Goal: Feedback & Contribution: Leave review/rating

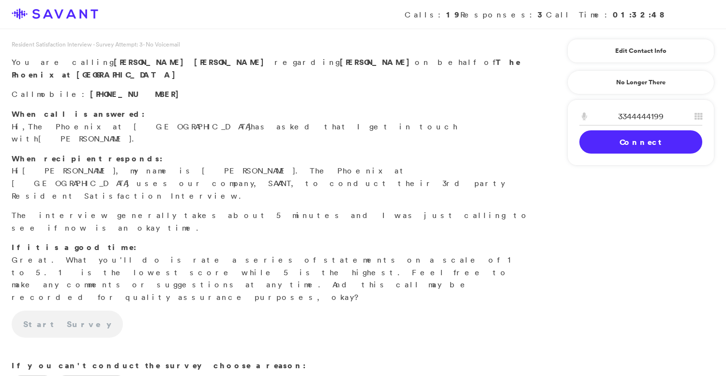
click at [627, 141] on link "Connect" at bounding box center [641, 141] width 123 height 23
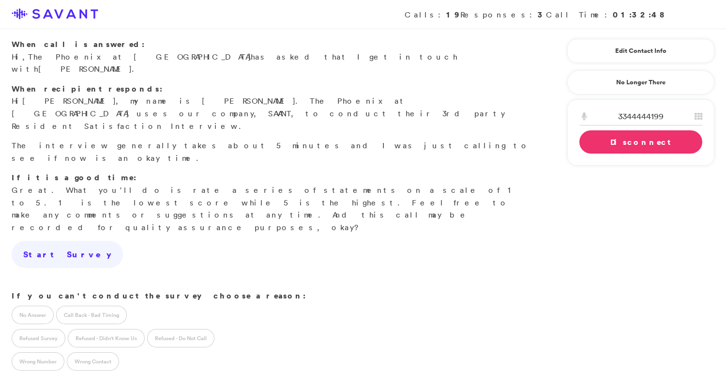
scroll to position [49, 0]
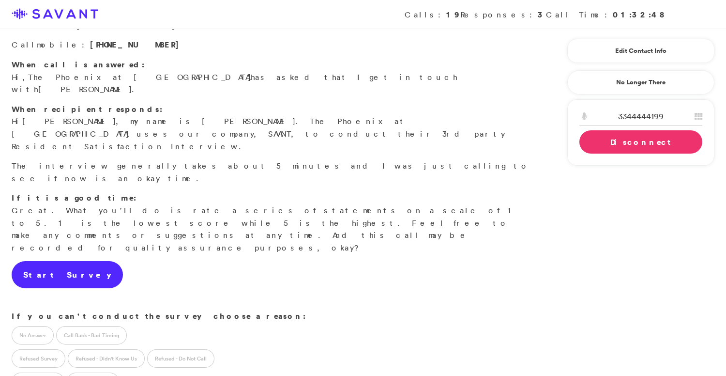
click at [65, 261] on link "Start Survey" at bounding box center [67, 274] width 111 height 27
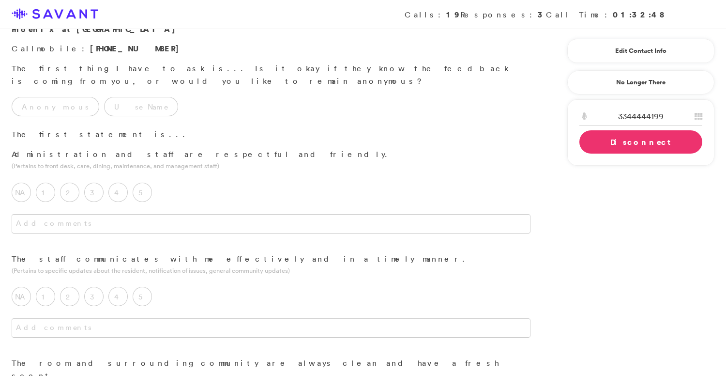
scroll to position [46, 0]
click at [52, 96] on label "Anonymous" at bounding box center [56, 105] width 88 height 19
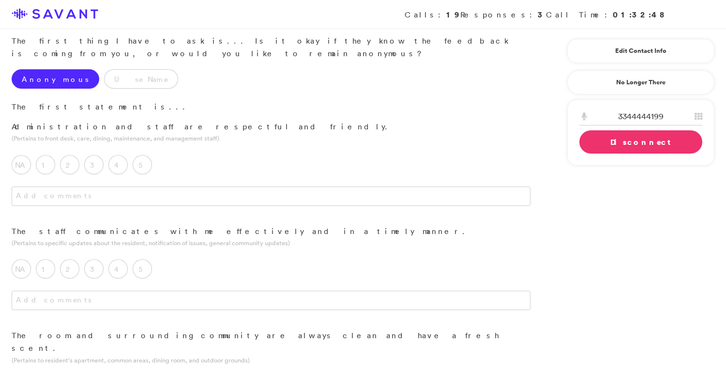
scroll to position [79, 0]
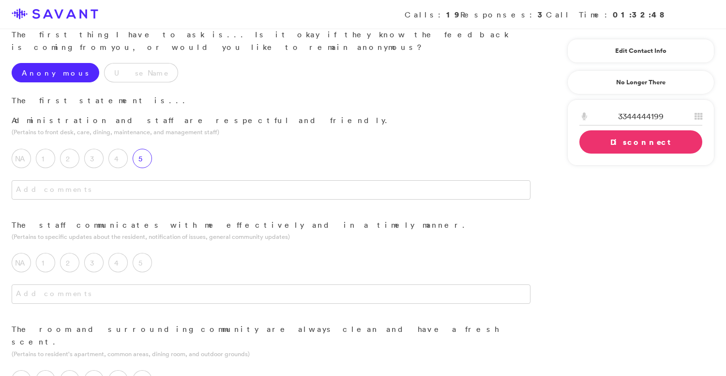
click at [149, 149] on label "5" at bounding box center [142, 158] width 19 height 19
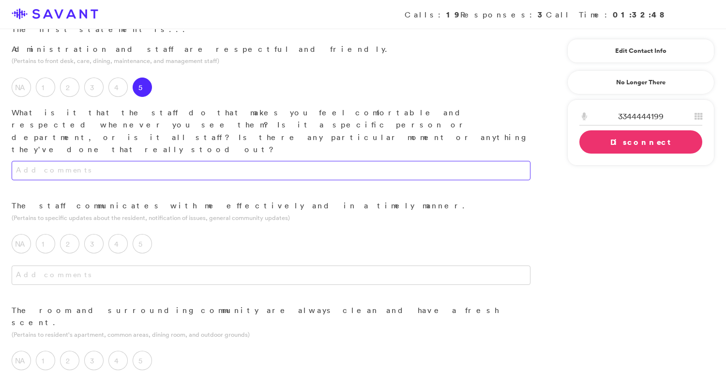
scroll to position [151, 0]
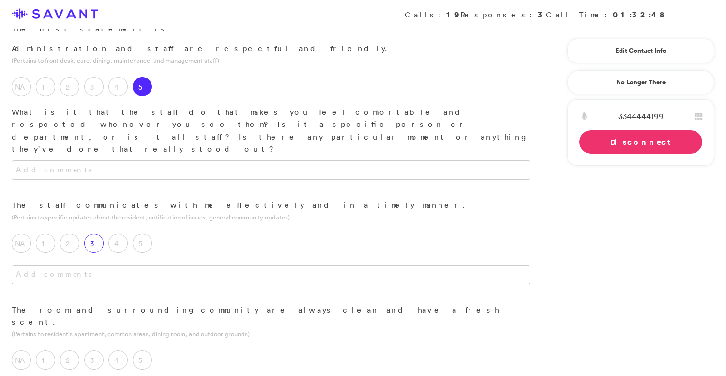
click at [96, 233] on label "3" at bounding box center [93, 242] width 19 height 19
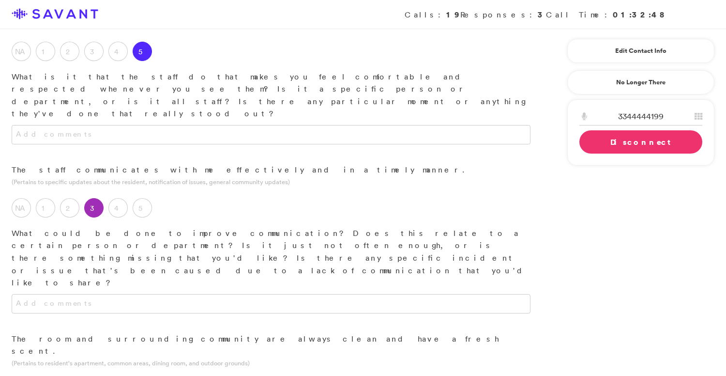
scroll to position [192, 0]
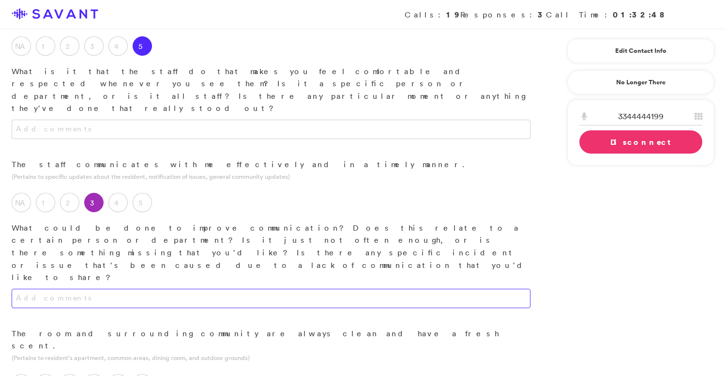
click at [167, 289] on textarea at bounding box center [271, 298] width 519 height 19
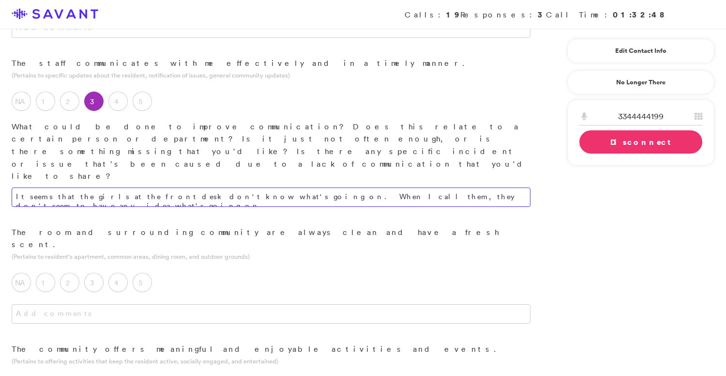
scroll to position [293, 0]
type textarea "It seems that the girls at the front desk don't know what's going on. When I ca…"
click at [120, 272] on label "4" at bounding box center [117, 281] width 19 height 19
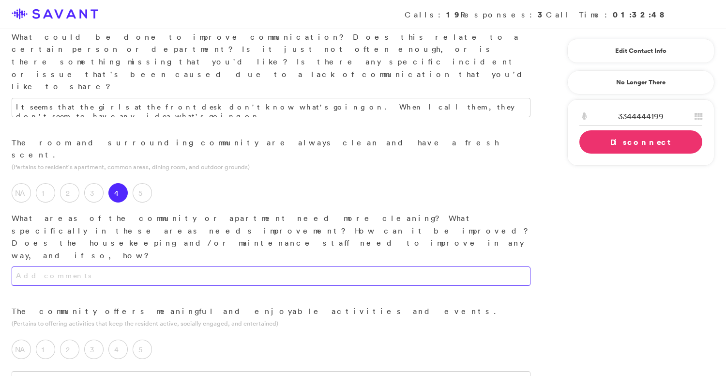
scroll to position [385, 0]
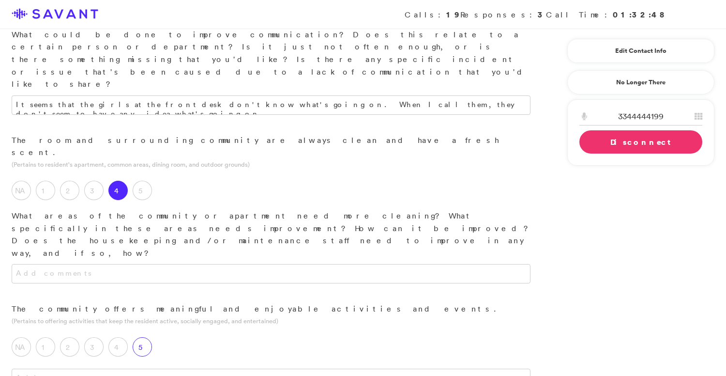
click at [145, 337] on label "5" at bounding box center [142, 346] width 19 height 19
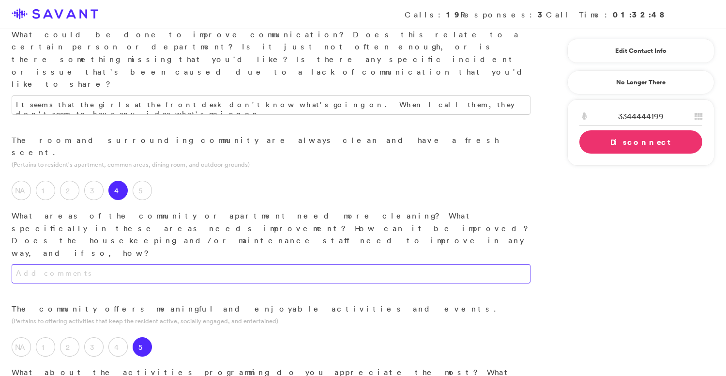
click at [168, 264] on textarea at bounding box center [271, 273] width 519 height 19
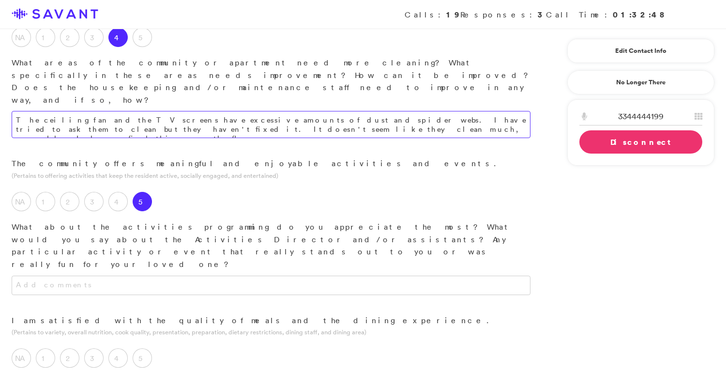
scroll to position [542, 0]
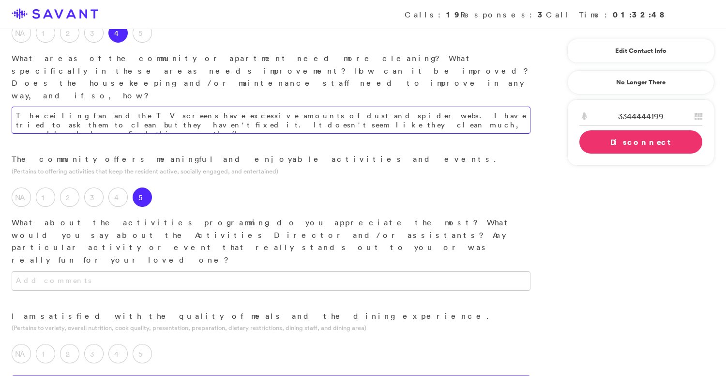
type textarea "The ceiling fan and the TV screens have excessive amounts of dust and spider we…"
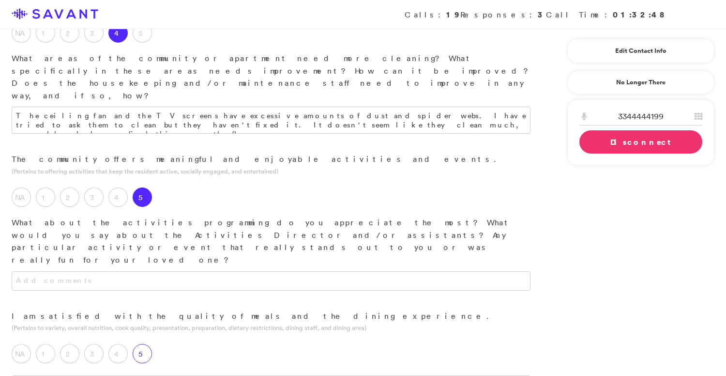
click at [144, 344] on label "5" at bounding box center [142, 353] width 19 height 19
click at [99, 344] on label "3" at bounding box center [93, 353] width 19 height 19
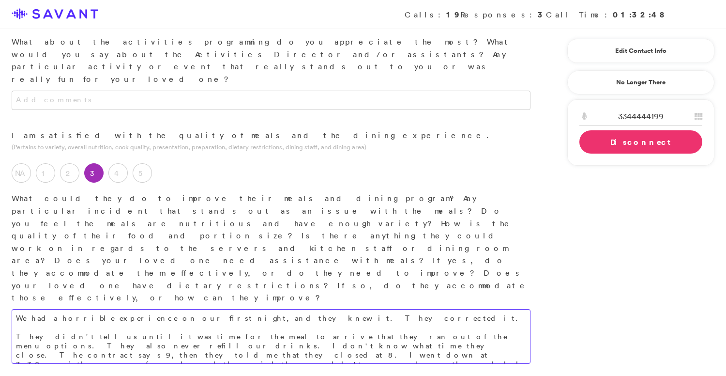
scroll to position [739, 0]
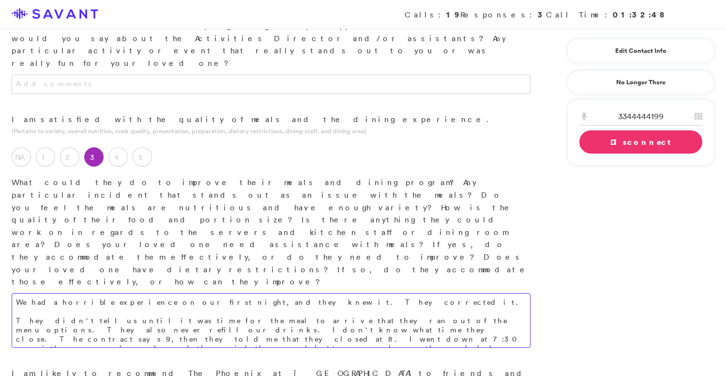
type textarea "We had a horrible experience on our first night, and they knew it. They correct…"
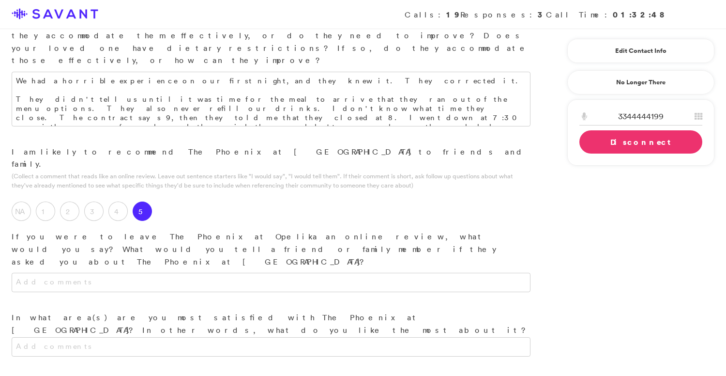
scroll to position [962, 0]
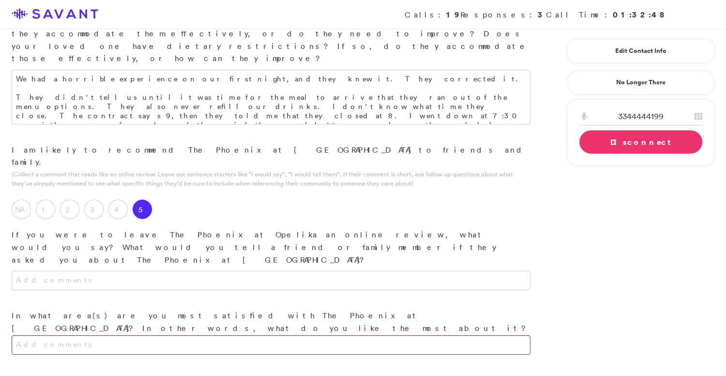
click at [233, 335] on textarea at bounding box center [271, 344] width 519 height 19
type textarea "It seems upscale and they have someone working 24/7."
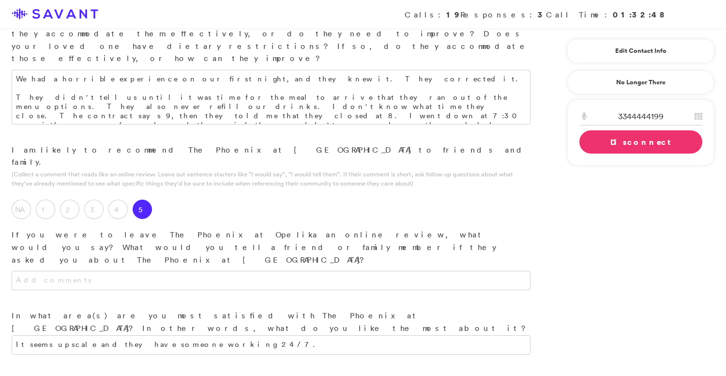
drag, startPoint x: 227, startPoint y: 177, endPoint x: 185, endPoint y: 178, distance: 42.6
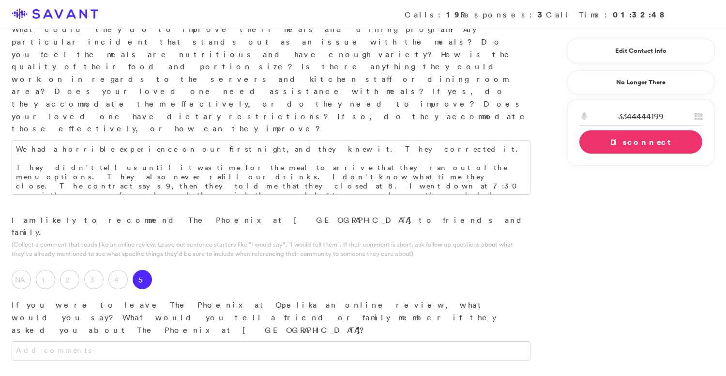
scroll to position [880, 0]
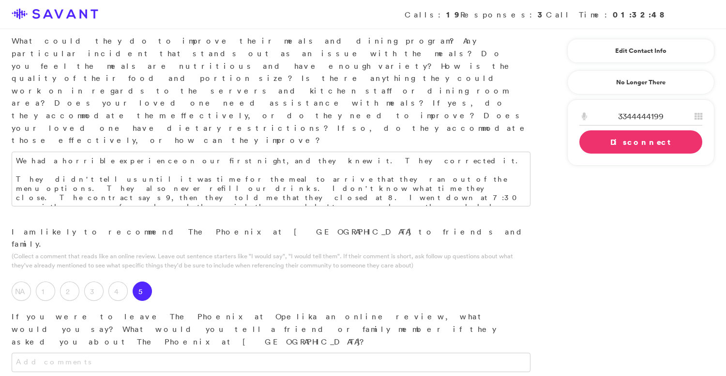
drag, startPoint x: 399, startPoint y: 286, endPoint x: 429, endPoint y: 305, distance: 35.5
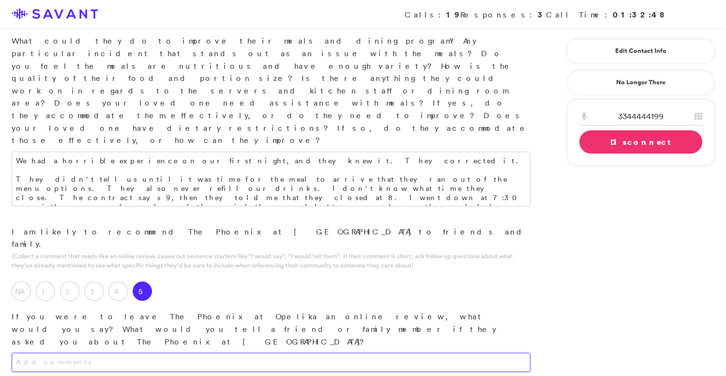
type textarea "When you open the doors to the apartment, they don't stay open. Considering tha…"
click at [306, 353] on textarea at bounding box center [271, 362] width 519 height 19
paste textarea "We are paying way too much for them to have these inconsistencies."
type textarea "We are paying way too much for them to have these inconsistencies."
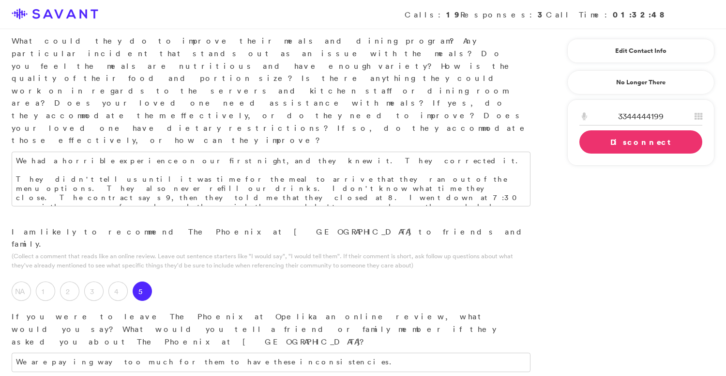
drag, startPoint x: 411, startPoint y: 291, endPoint x: 205, endPoint y: 273, distance: 206.6
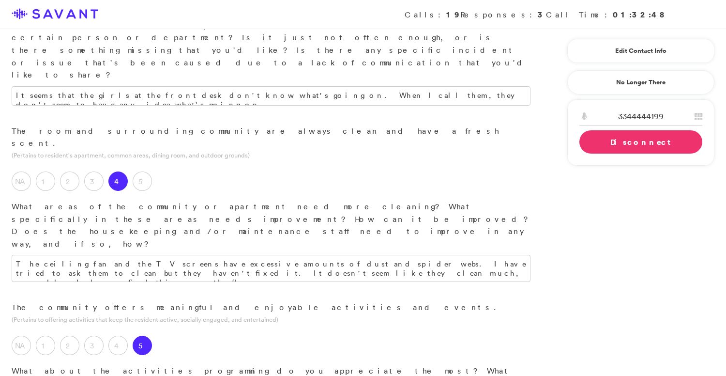
scroll to position [374, 0]
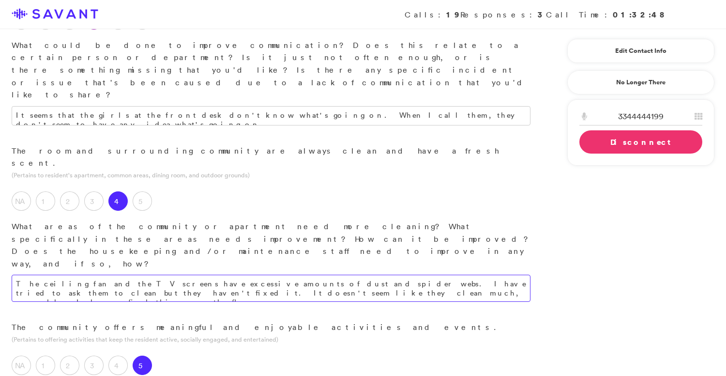
type textarea "When you open the doors to the apartment, they don't stay open. Considering tha…"
click at [246, 275] on textarea "The ceiling fan and the TV screens have excessive amounts of dust and spider we…" at bounding box center [271, 288] width 519 height 27
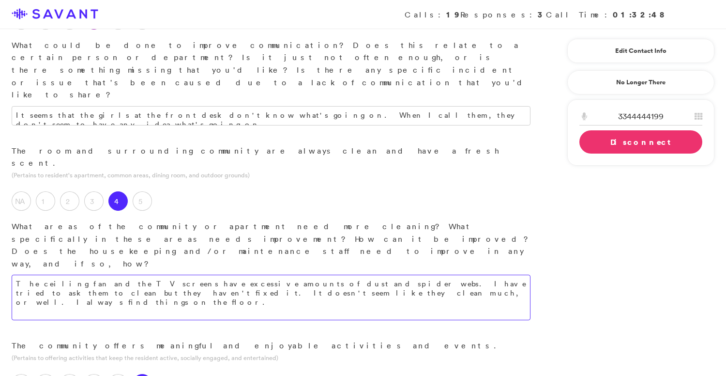
paste textarea "There are three dead bushes out there. It looks terrible. This is behind the Ph…"
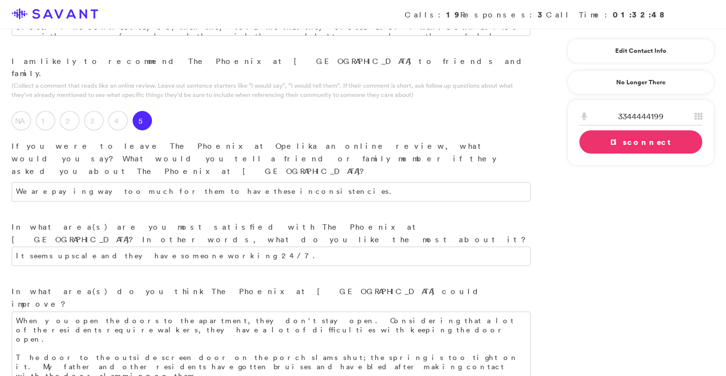
scroll to position [1070, 0]
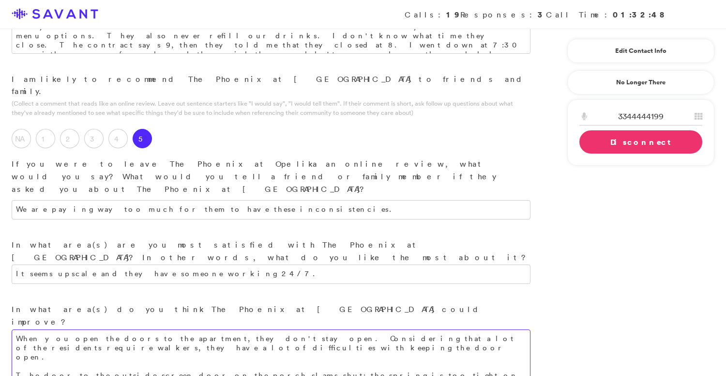
type textarea "The ceiling fan and the TV screens have excessive amounts of dust and spider we…"
drag, startPoint x: 403, startPoint y: 134, endPoint x: 16, endPoint y: 136, distance: 387.5
click at [16, 329] on textarea "When you open the doors to the apartment, they don't stay open. Considering tha…" at bounding box center [271, 370] width 519 height 82
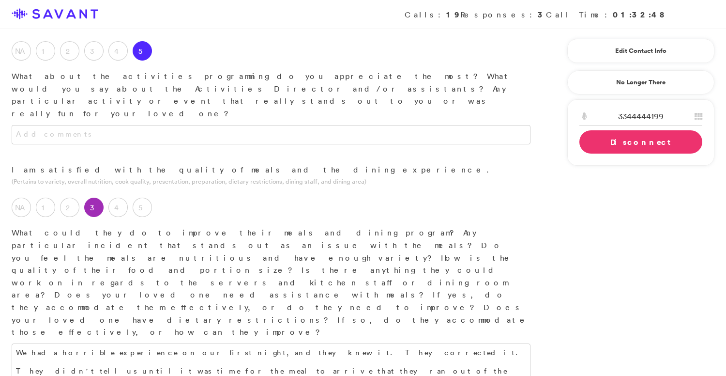
scroll to position [702, 0]
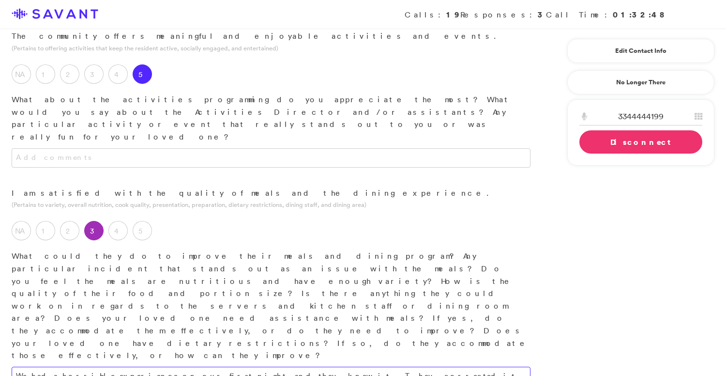
type textarea "When you open the doors to the apartment, they don't stay open. Considering tha…"
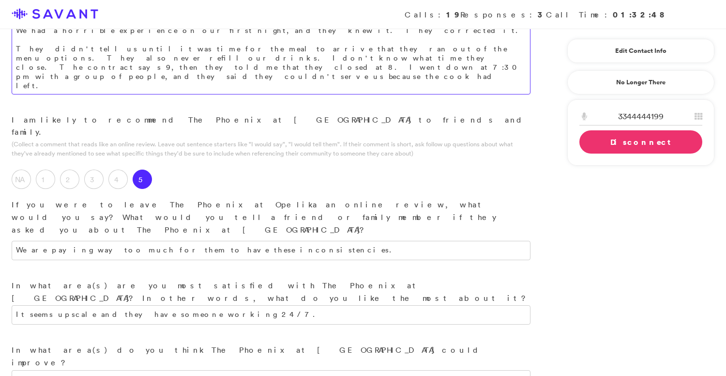
scroll to position [1054, 0]
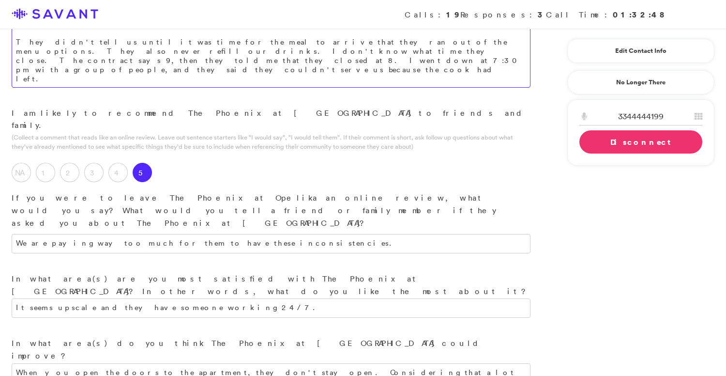
type textarea "We had a horrible experience on our first night, and they knew it. They correct…"
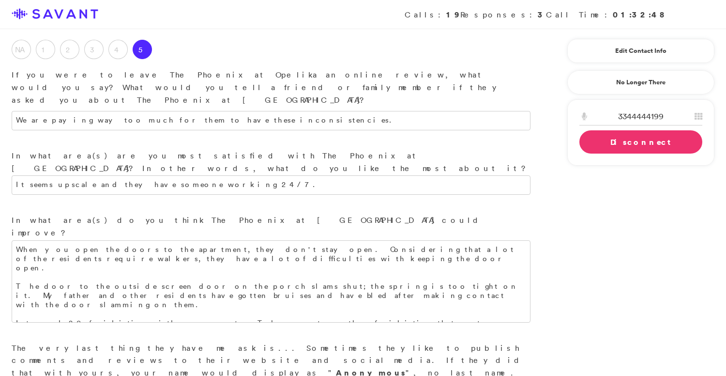
scroll to position [1181, 0]
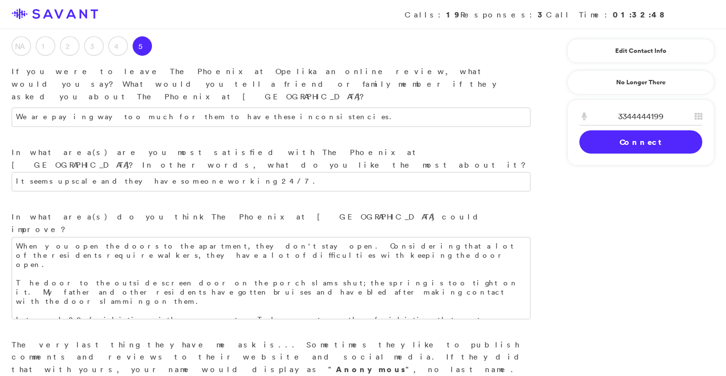
click at [602, 144] on link "Connect" at bounding box center [641, 141] width 123 height 23
click at [604, 143] on link "Disconnect" at bounding box center [641, 141] width 123 height 23
